Goal: Information Seeking & Learning: Check status

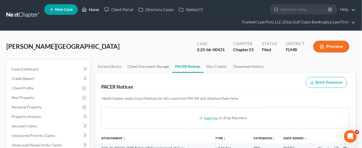
click at [89, 9] on link "Home" at bounding box center [90, 9] width 22 height 9
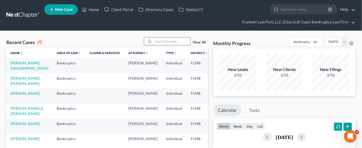
click at [163, 41] on input "search" at bounding box center [171, 41] width 37 height 8
click at [162, 41] on input "search" at bounding box center [171, 41] width 37 height 8
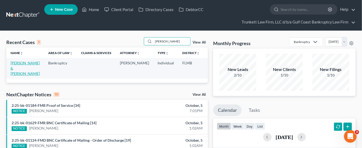
type input "[PERSON_NAME]"
click at [17, 67] on link "[PERSON_NAME] & [PERSON_NAME]" at bounding box center [25, 68] width 29 height 15
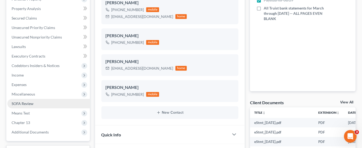
scroll to position [158, 0]
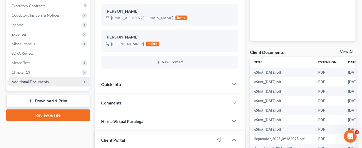
click at [33, 82] on span "Additional Documents" at bounding box center [30, 81] width 37 height 4
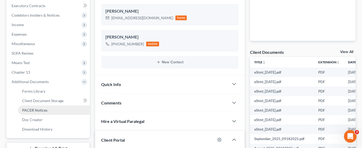
click at [39, 108] on span "PACER Notices" at bounding box center [34, 110] width 25 height 4
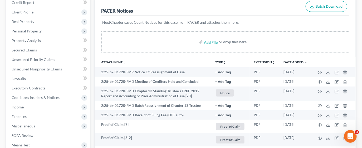
scroll to position [79, 0]
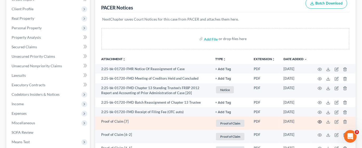
click at [319, 121] on circle "button" at bounding box center [319, 121] width 1 height 1
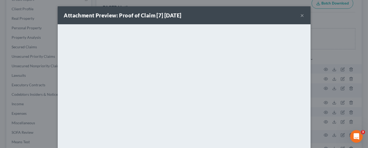
click at [301, 15] on button "×" at bounding box center [303, 15] width 4 height 6
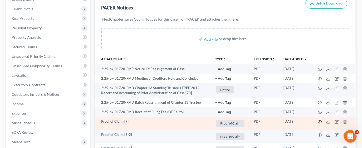
click at [319, 121] on icon "button" at bounding box center [320, 122] width 4 height 4
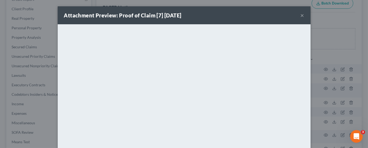
click at [296, 16] on div "Attachment Preview: Proof of Claim [7] [DATE] ×" at bounding box center [184, 15] width 253 height 18
click at [301, 14] on button "×" at bounding box center [303, 15] width 4 height 6
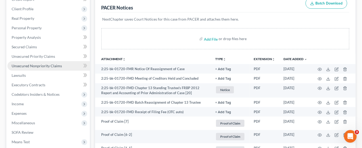
click at [33, 65] on span "Unsecured Nonpriority Claims" at bounding box center [37, 65] width 50 height 4
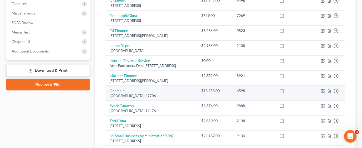
scroll to position [197, 0]
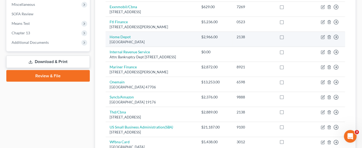
click at [275, 45] on td "2138" at bounding box center [254, 39] width 43 height 15
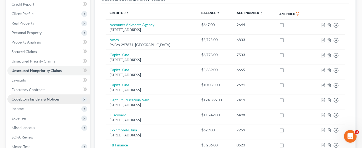
scroll to position [79, 0]
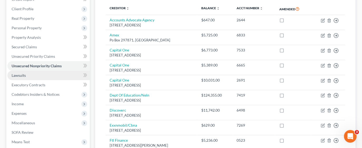
click at [22, 75] on span "Lawsuits" at bounding box center [19, 75] width 14 height 4
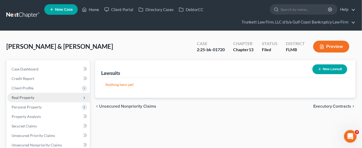
scroll to position [39, 0]
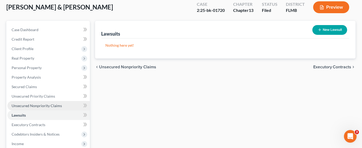
click at [42, 103] on span "Unsecured Nonpriority Claims" at bounding box center [37, 105] width 50 height 4
